Goal: Entertainment & Leisure: Consume media (video, audio)

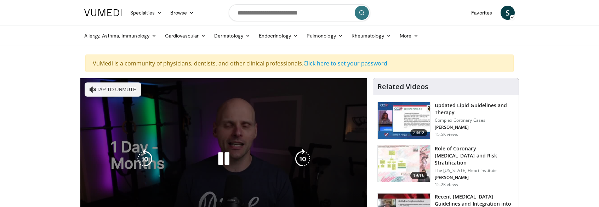
click at [119, 95] on button "Tap to unmute" at bounding box center [113, 90] width 57 height 14
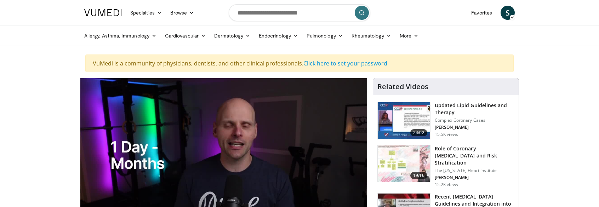
drag, startPoint x: 597, startPoint y: 21, endPoint x: 599, endPoint y: 34, distance: 13.3
click at [599, 34] on html "Specialties Adult & Family Medicine Allergy, [MEDICAL_DATA], Immunology Anesthe…" at bounding box center [299, 103] width 599 height 207
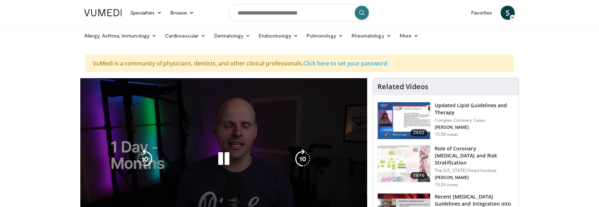
click at [227, 158] on icon "Video Player" at bounding box center [224, 159] width 20 height 20
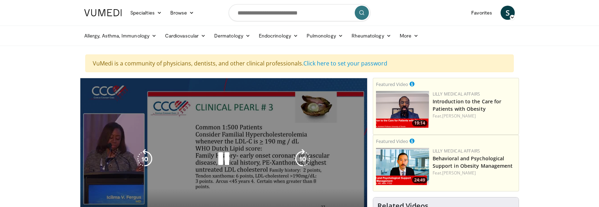
click at [230, 153] on icon "Video Player" at bounding box center [224, 159] width 20 height 20
